Goal: Transaction & Acquisition: Purchase product/service

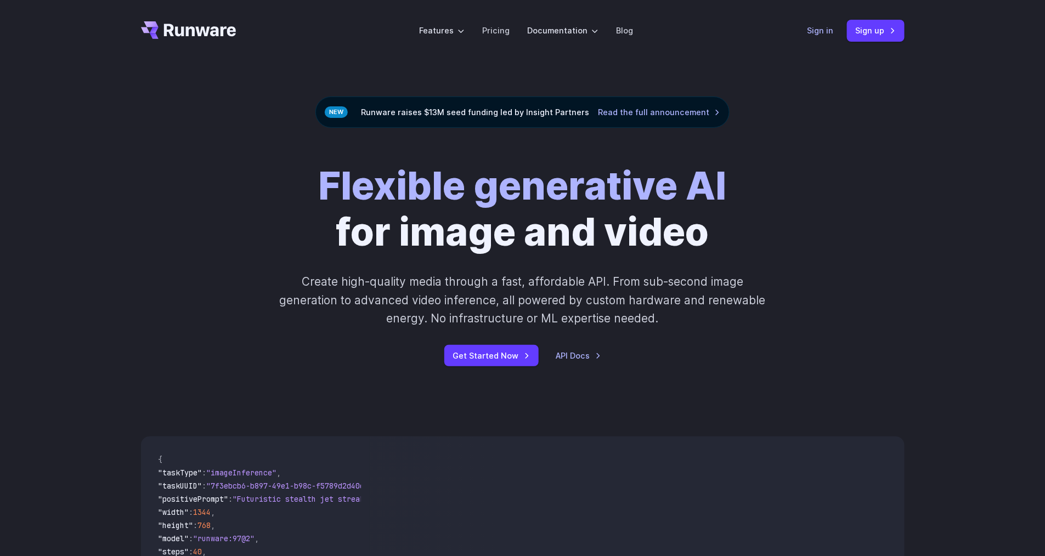
click at [817, 36] on link "Sign in" at bounding box center [821, 30] width 26 height 13
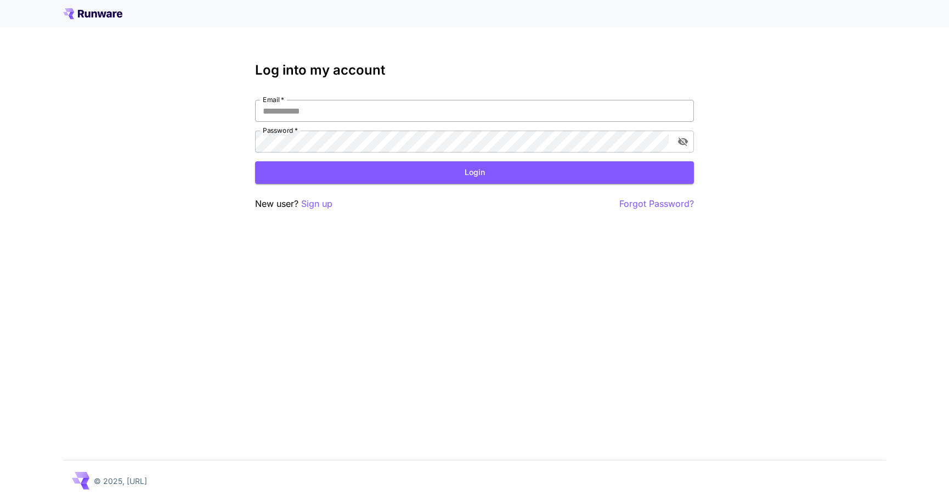
click at [445, 102] on input "Email   *" at bounding box center [474, 111] width 439 height 22
type input "**********"
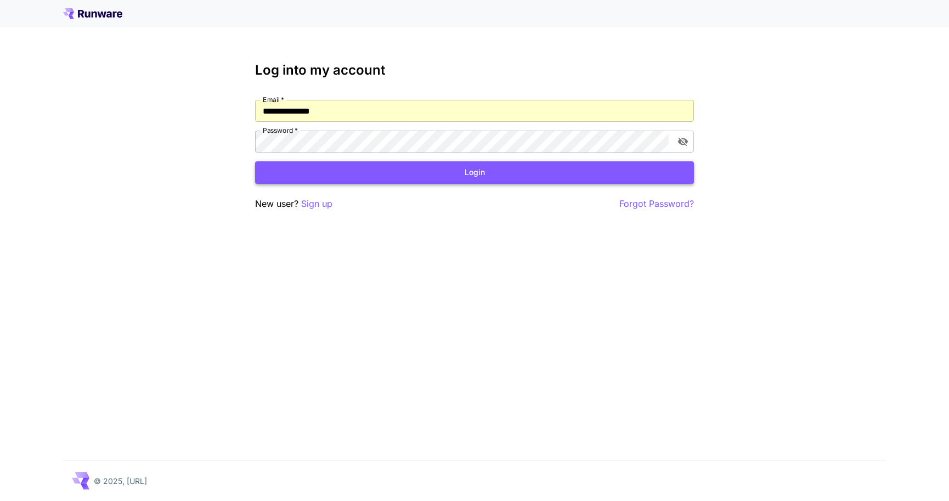
click at [431, 175] on button "Login" at bounding box center [474, 172] width 439 height 23
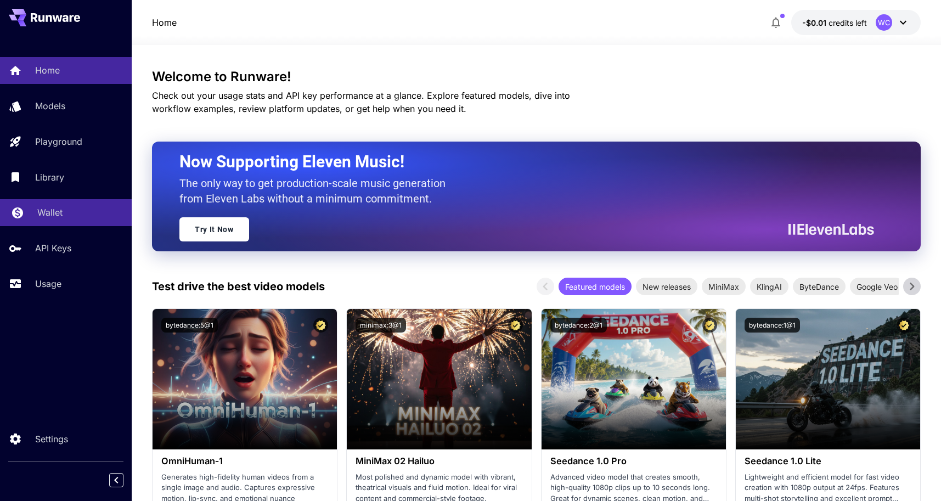
click at [70, 217] on div "Wallet" at bounding box center [80, 212] width 86 height 13
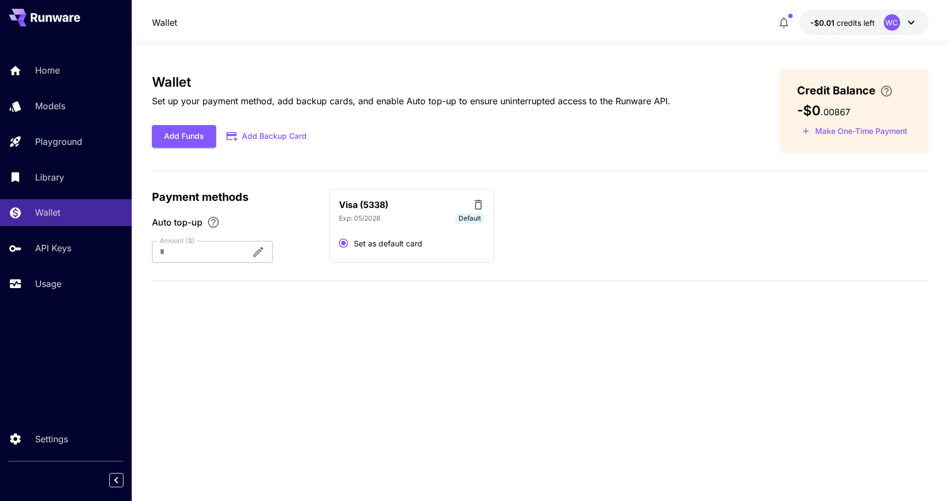
click at [237, 253] on div at bounding box center [197, 252] width 91 height 22
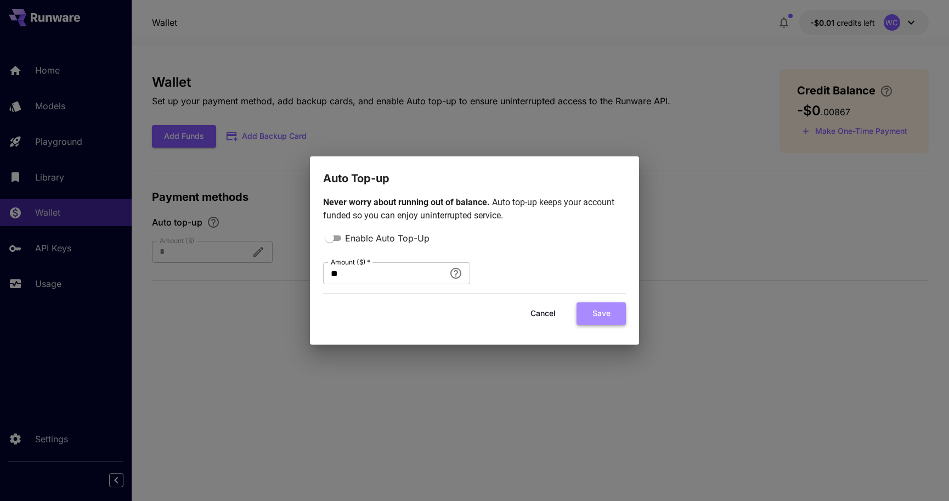
click at [594, 312] on button "Save" at bounding box center [601, 313] width 49 height 23
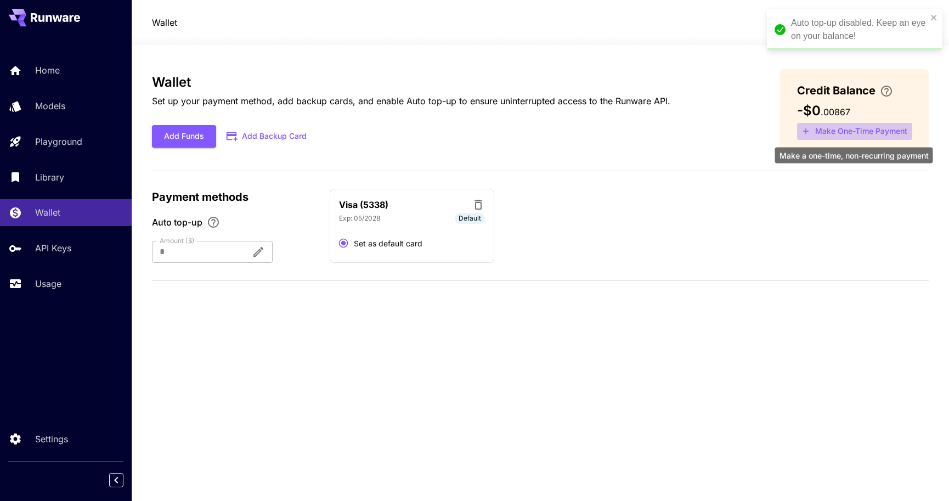
click at [842, 133] on button "Make One-Time Payment" at bounding box center [854, 131] width 115 height 17
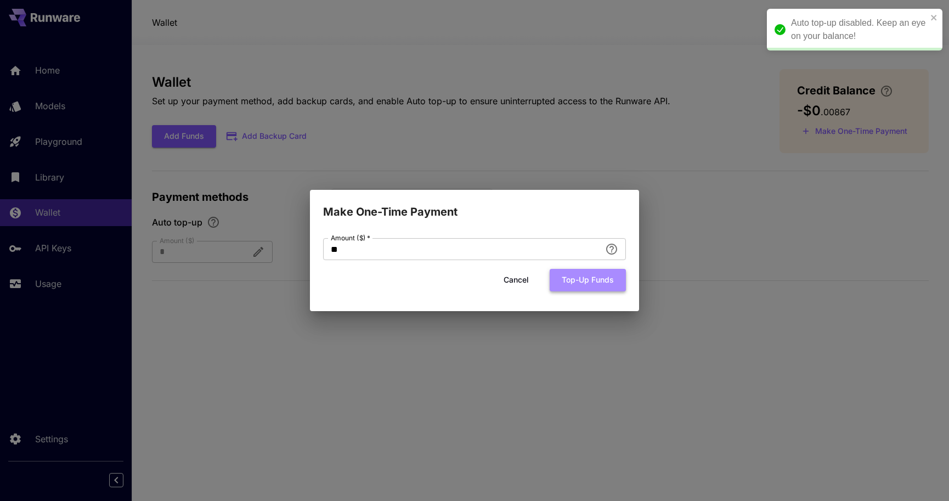
click at [585, 284] on button "Top-up funds" at bounding box center [588, 280] width 76 height 23
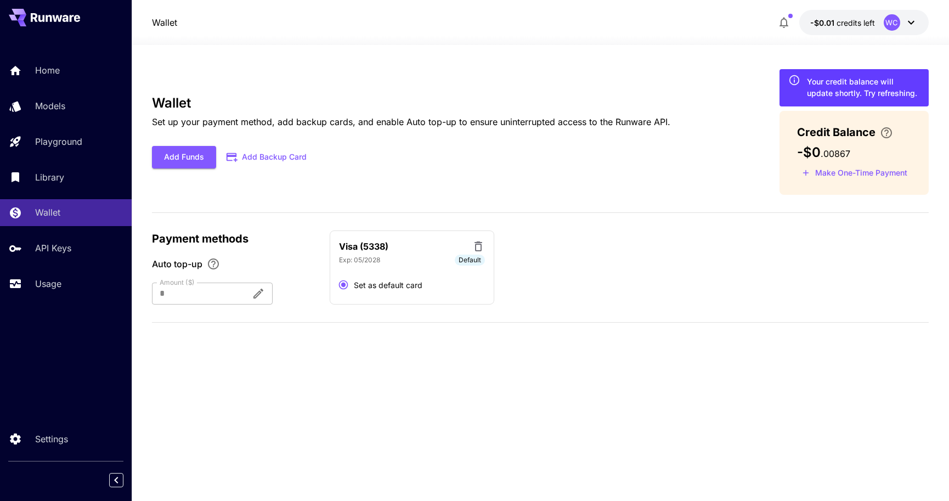
click at [706, 83] on div "Wallet Set up your payment method, add backup cards, and enable Auto top-up to …" at bounding box center [540, 132] width 777 height 126
